Goal: Navigation & Orientation: Go to known website

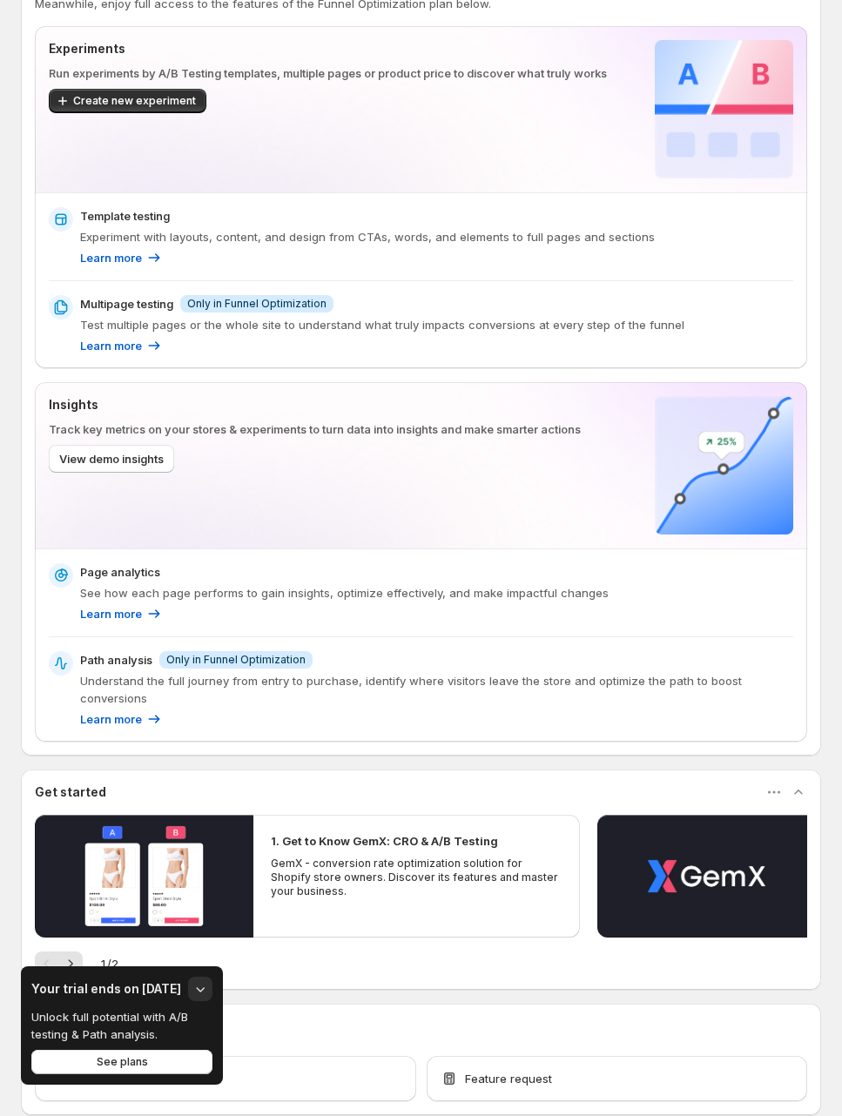
scroll to position [335, 0]
